Goal: Transaction & Acquisition: Purchase product/service

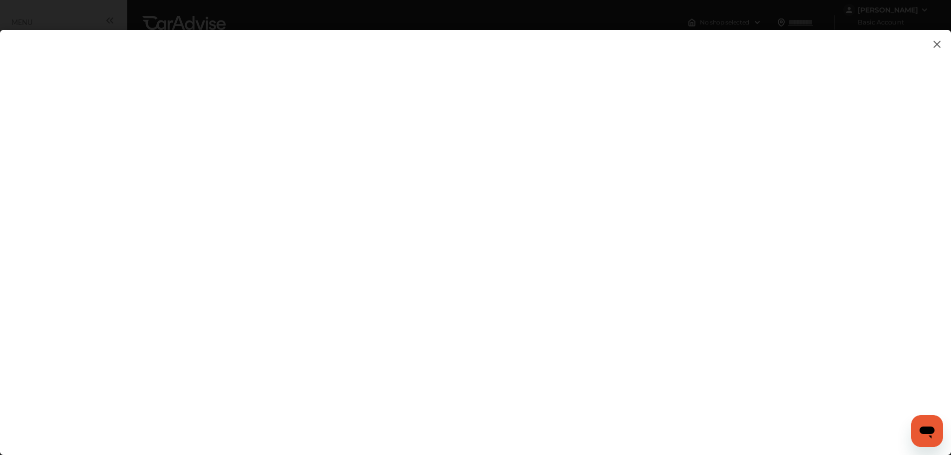
click at [937, 46] on img at bounding box center [937, 44] width 12 height 12
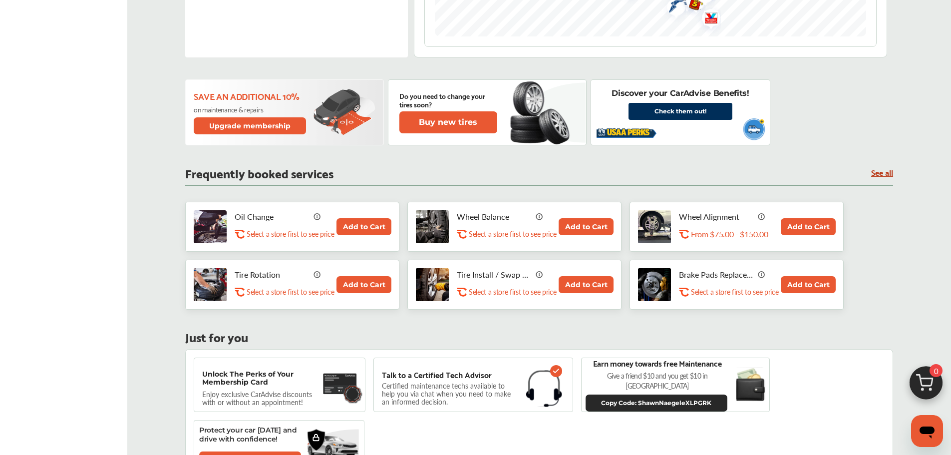
scroll to position [499, 0]
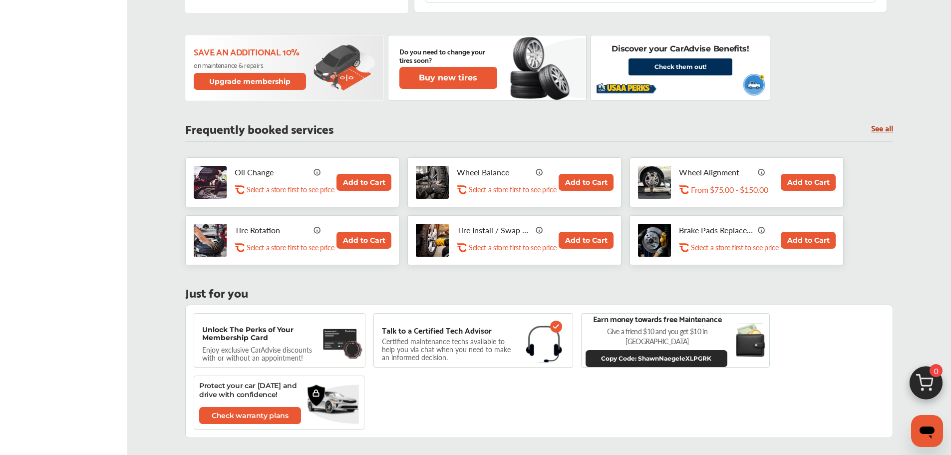
click at [372, 184] on button "Add to Cart" at bounding box center [363, 182] width 55 height 17
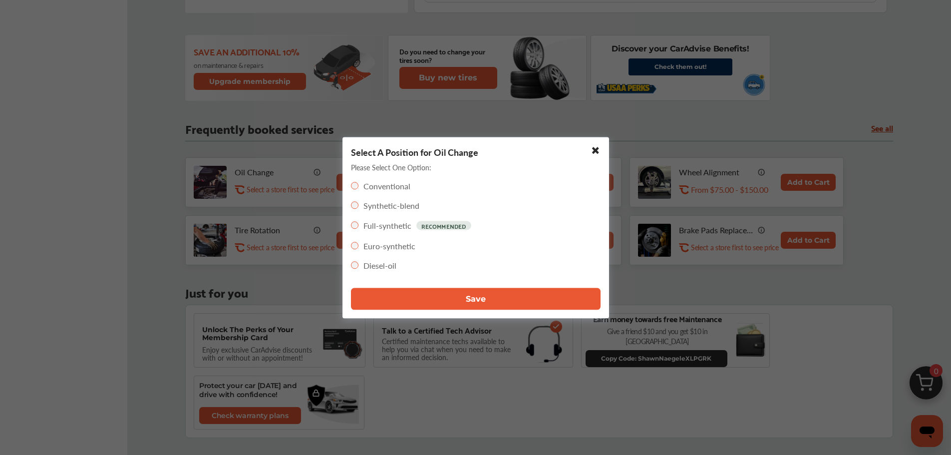
click at [462, 302] on button "Save" at bounding box center [475, 298] width 249 height 22
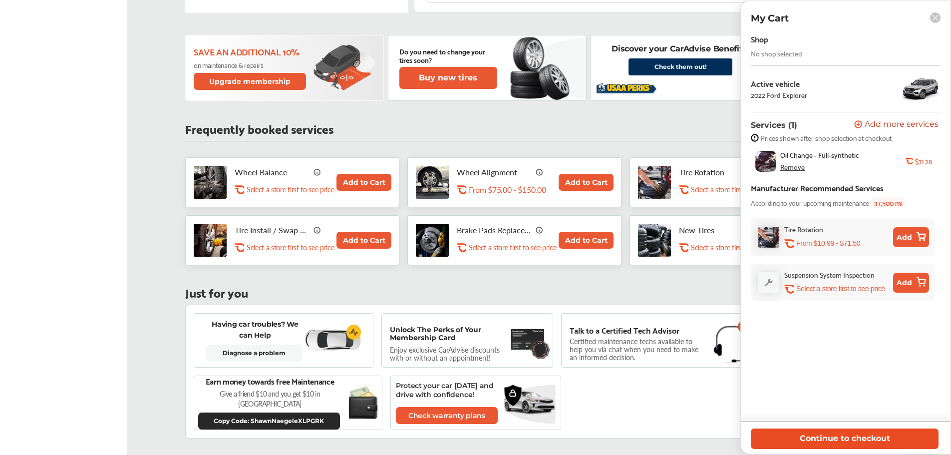
click at [836, 434] on button "Continue to checkout" at bounding box center [844, 438] width 188 height 20
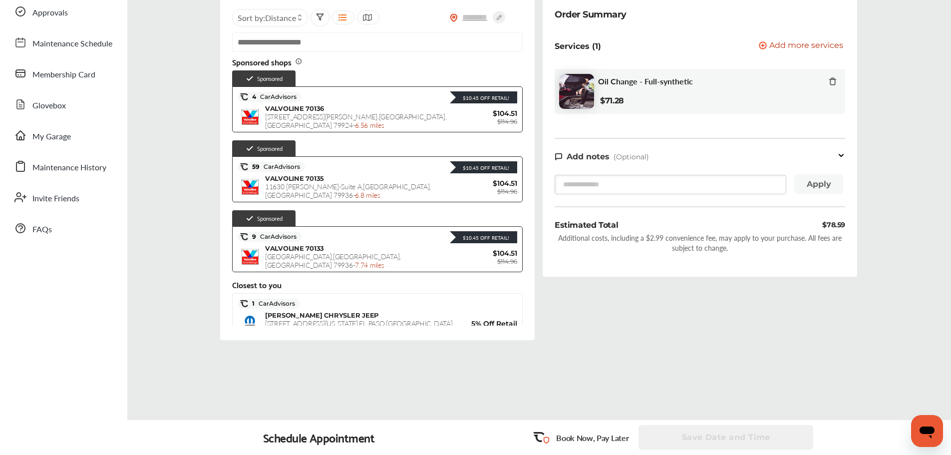
click at [358, 45] on input "text" at bounding box center [377, 41] width 290 height 19
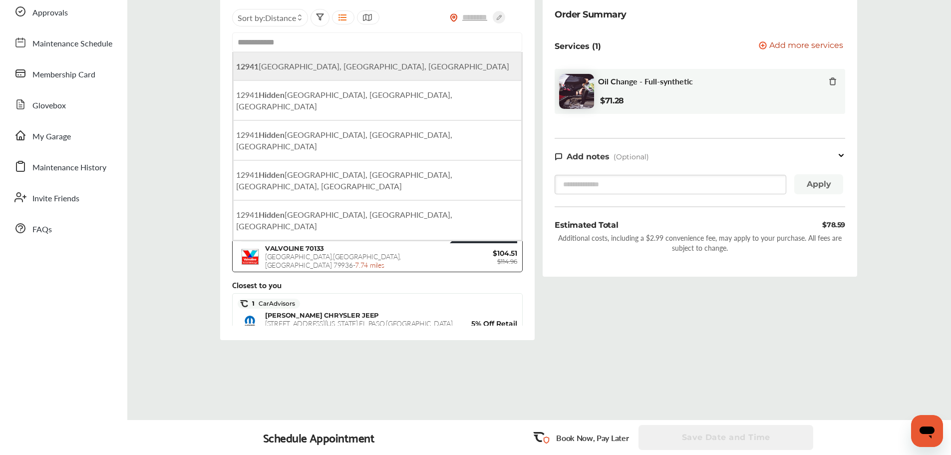
click at [363, 68] on span "[STREET_ADDRESS]" at bounding box center [372, 65] width 273 height 11
type input "**********"
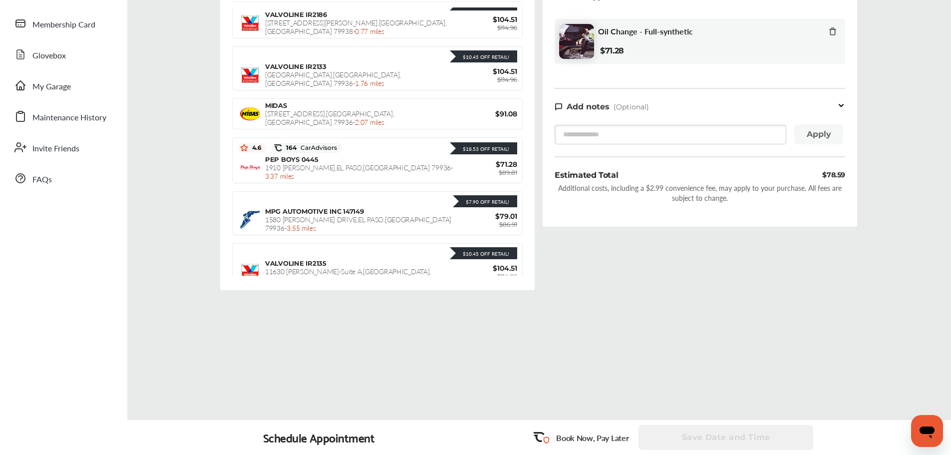
scroll to position [248, 0]
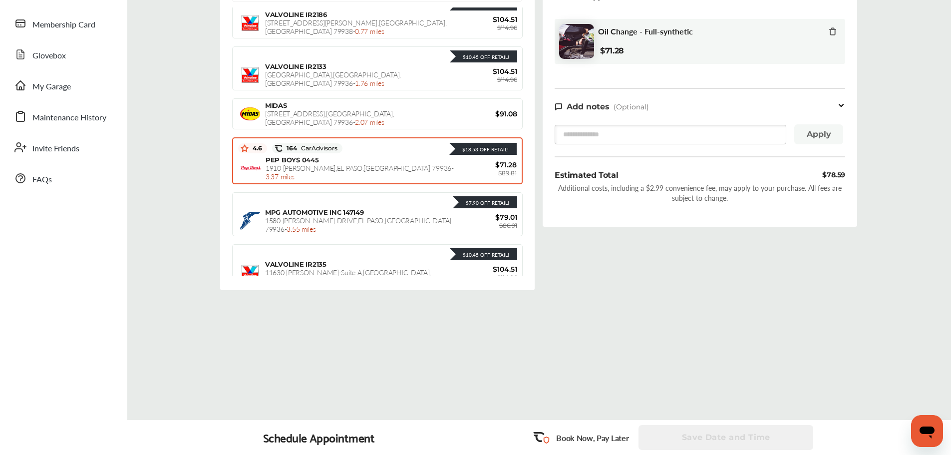
click at [386, 148] on div "$18.53 Off Retail!" at bounding box center [429, 148] width 174 height 13
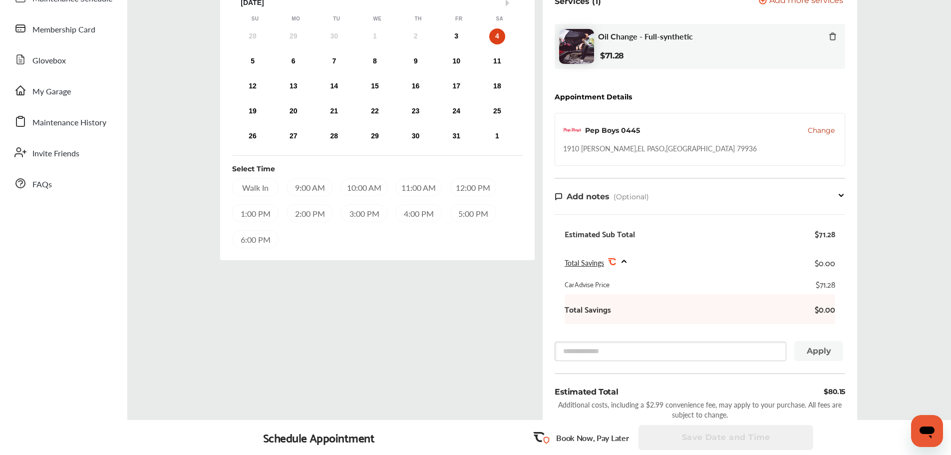
scroll to position [108, 0]
